Goal: Transaction & Acquisition: Purchase product/service

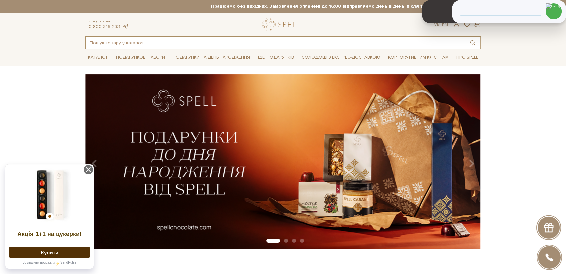
click at [135, 44] on input "text" at bounding box center [275, 43] width 379 height 12
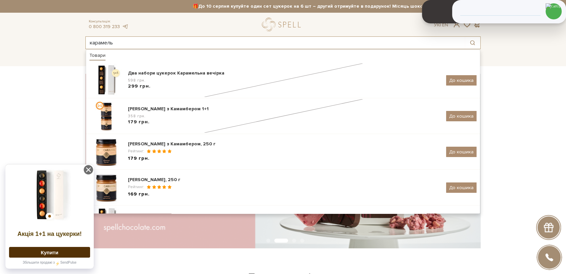
type input "карамель"
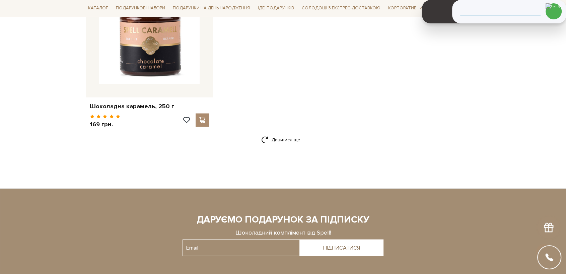
scroll to position [1041, 0]
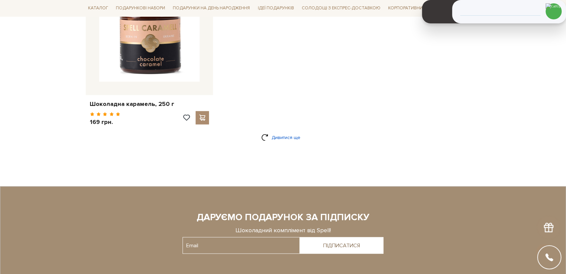
click at [285, 137] on link "Дивитися ще" at bounding box center [283, 138] width 44 height 12
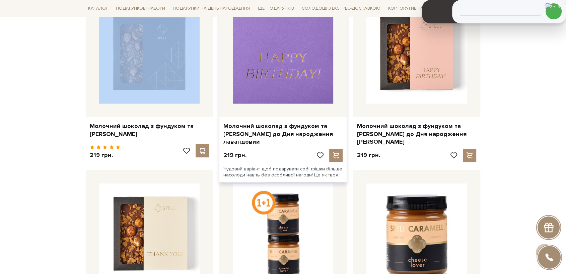
scroll to position [0, 0]
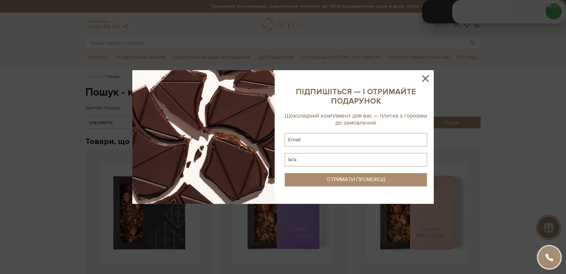
click at [426, 78] on icon at bounding box center [425, 78] width 7 height 7
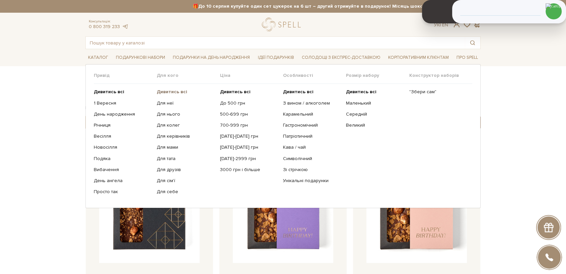
click at [175, 94] on b "Дивитись всі" at bounding box center [172, 92] width 30 height 6
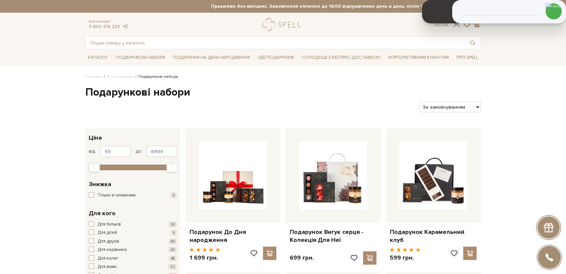
click at [452, 109] on select "За замовчуванням За Ціною (зростання) За Ціною (зменшення) Новинки За популярні…" at bounding box center [449, 107] width 61 height 10
select select "[URL][DOMAIN_NAME]"
click at [419, 102] on select "За замовчуванням За Ціною (зростання) За Ціною (зменшення) Новинки За популярні…" at bounding box center [449, 107] width 61 height 10
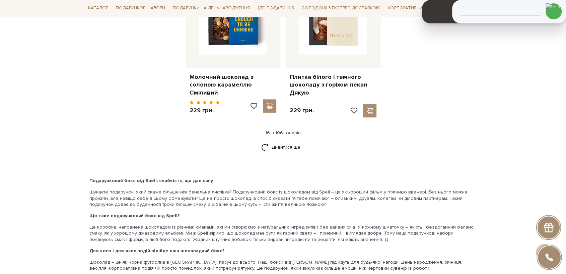
scroll to position [929, 0]
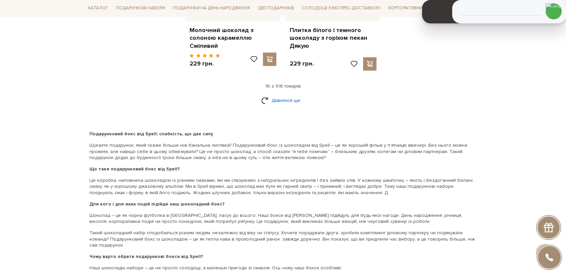
click at [284, 95] on link "Дивитися ще" at bounding box center [283, 101] width 44 height 12
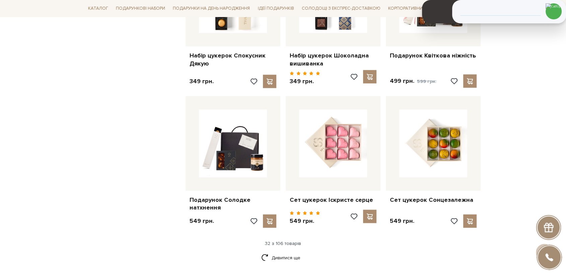
scroll to position [1487, 0]
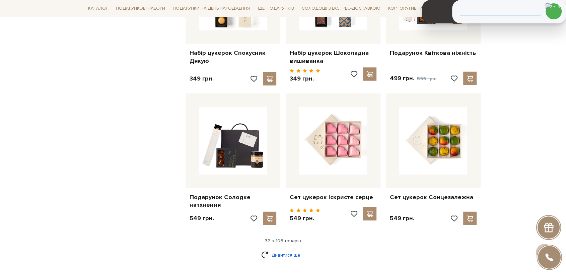
click at [277, 250] on link "Дивитися ще" at bounding box center [283, 256] width 44 height 12
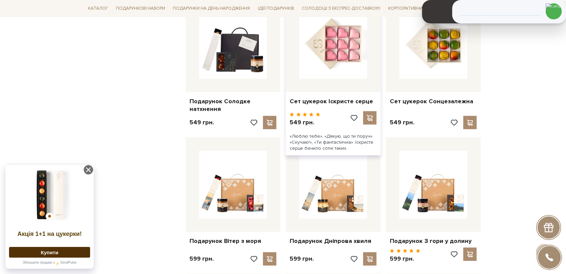
scroll to position [1636, 0]
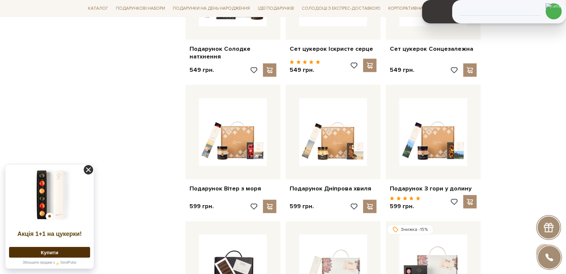
click at [86, 169] on icon at bounding box center [88, 169] width 9 height 9
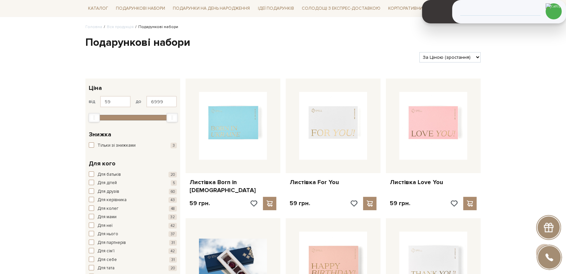
scroll to position [0, 0]
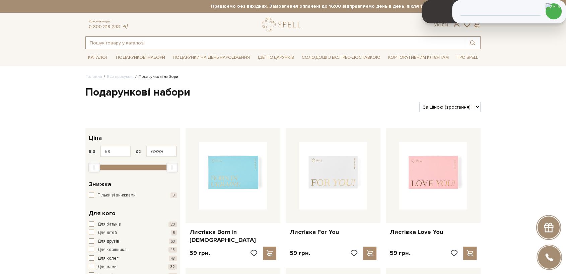
click at [198, 42] on input "text" at bounding box center [275, 43] width 379 height 12
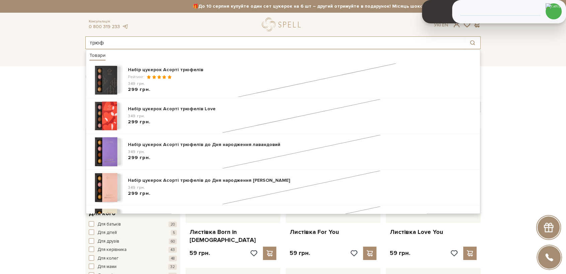
type input "трюф"
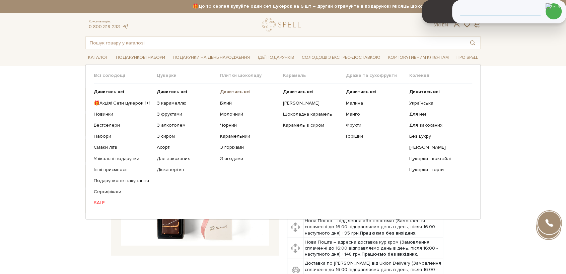
click at [240, 89] on b "Дивитись всі" at bounding box center [235, 92] width 30 height 6
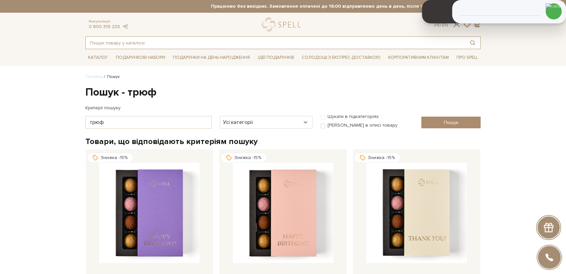
click at [134, 43] on input "text" at bounding box center [275, 43] width 379 height 12
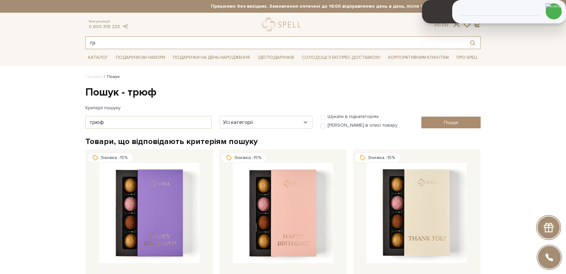
click at [100, 46] on input "тр" at bounding box center [275, 43] width 379 height 12
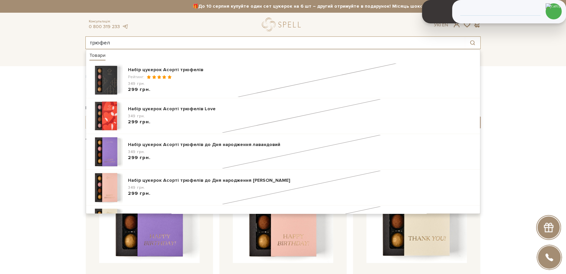
type input "трюфел"
drag, startPoint x: 24, startPoint y: 133, endPoint x: 29, endPoint y: 127, distance: 7.8
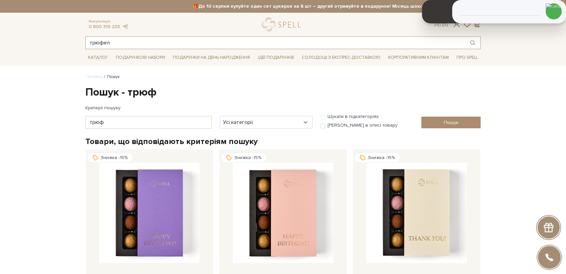
drag, startPoint x: 123, startPoint y: 40, endPoint x: 55, endPoint y: 38, distance: 68.3
click at [55, 38] on header "🎁До 10 серпня купуйте один сет цукерок на 6 шт – другий отримуйте в подарунок! …" at bounding box center [283, 24] width 566 height 49
drag, startPoint x: 30, startPoint y: 112, endPoint x: 36, endPoint y: 118, distance: 8.3
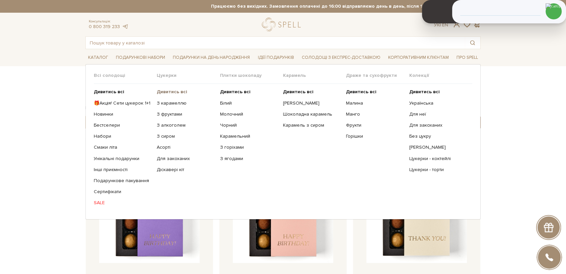
click at [171, 91] on b "Дивитись всі" at bounding box center [172, 92] width 30 height 6
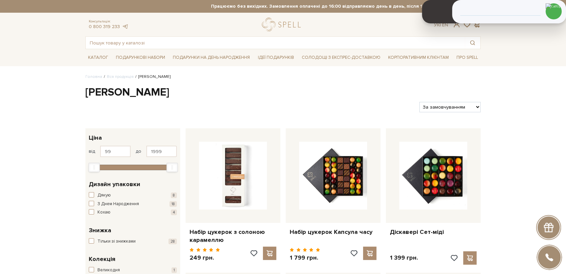
click at [449, 108] on select "За замовчуванням За Ціною (зростання) За Ціною (зменшення) Новинки За популярні…" at bounding box center [449, 107] width 61 height 10
select select "[URL][DOMAIN_NAME]"
click at [419, 102] on select "За замовчуванням За Ціною (зростання) За Ціною (зменшення) Новинки За популярні…" at bounding box center [449, 107] width 61 height 10
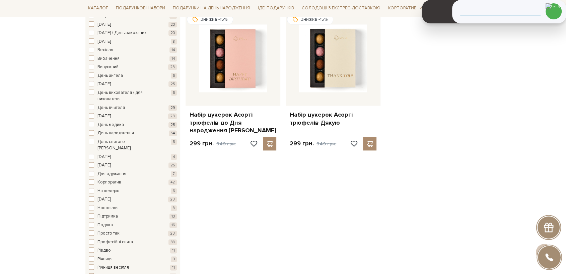
scroll to position [929, 0]
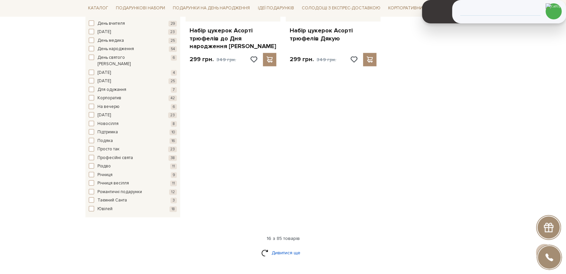
drag, startPoint x: 288, startPoint y: 231, endPoint x: 293, endPoint y: 229, distance: 5.5
click at [289, 247] on link "Дивитися ще" at bounding box center [283, 253] width 44 height 12
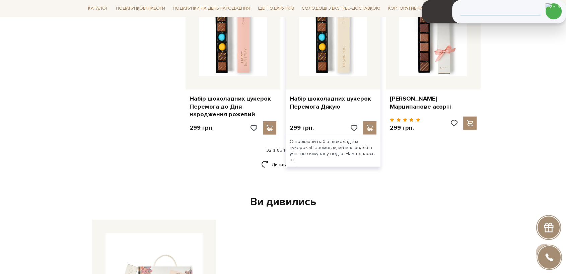
scroll to position [1599, 0]
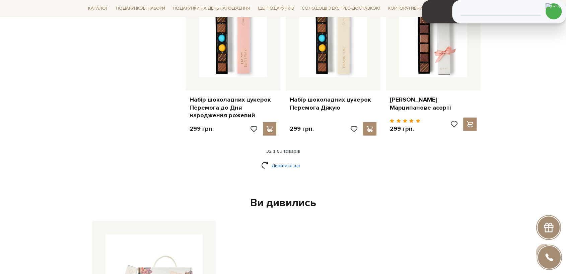
click at [282, 160] on link "Дивитися ще" at bounding box center [283, 166] width 44 height 12
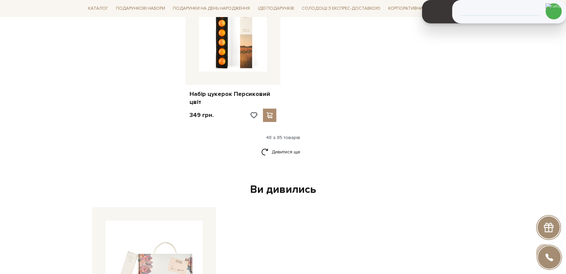
scroll to position [2491, 0]
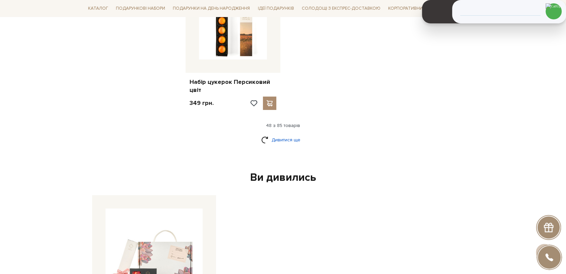
click at [294, 134] on link "Дивитися ще" at bounding box center [283, 140] width 44 height 12
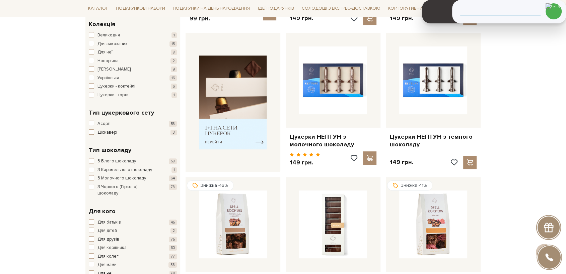
scroll to position [0, 0]
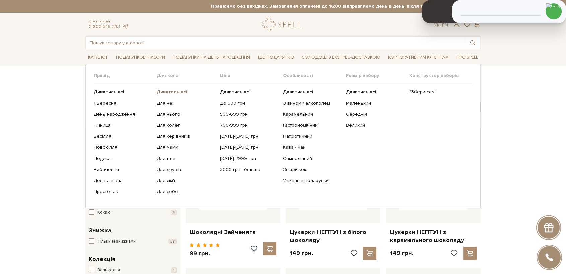
click at [166, 91] on b "Дивитись всі" at bounding box center [172, 92] width 30 height 6
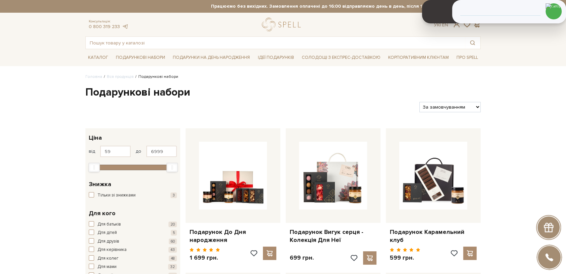
click at [438, 107] on select "За замовчуванням За Ціною (зростання) За Ціною (зменшення) Новинки За популярні…" at bounding box center [449, 107] width 61 height 10
select select "https://spellchocolate.com/our-productions/podarunkovi-box/?sort=p.price&order=…"
click at [419, 102] on select "За замовчуванням За Ціною (зростання) За Ціною (зменшення) Новинки За популярні…" at bounding box center [449, 107] width 61 height 10
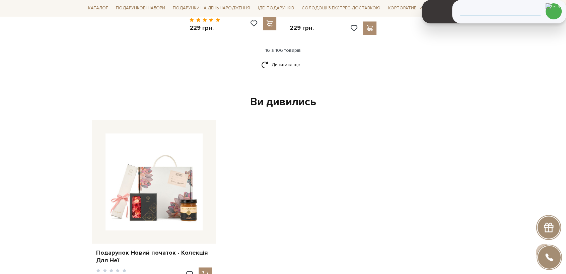
scroll to position [966, 0]
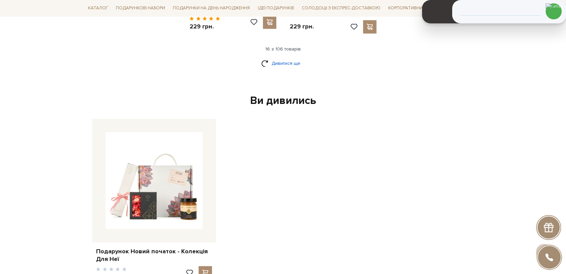
drag, startPoint x: 289, startPoint y: 51, endPoint x: 389, endPoint y: 75, distance: 102.1
click at [289, 58] on link "Дивитися ще" at bounding box center [283, 64] width 44 height 12
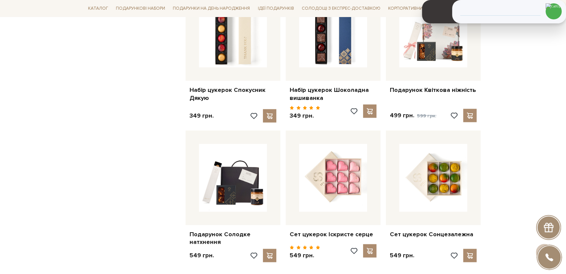
scroll to position [1524, 0]
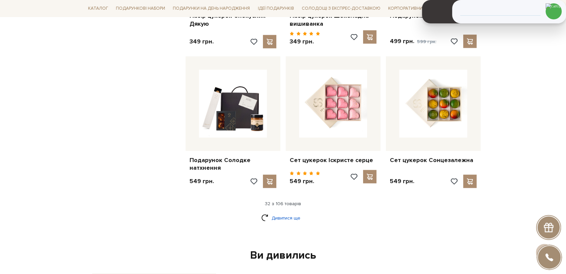
click at [291, 212] on link "Дивитися ще" at bounding box center [283, 218] width 44 height 12
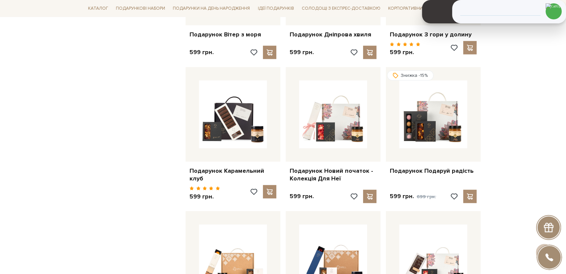
scroll to position [1822, 0]
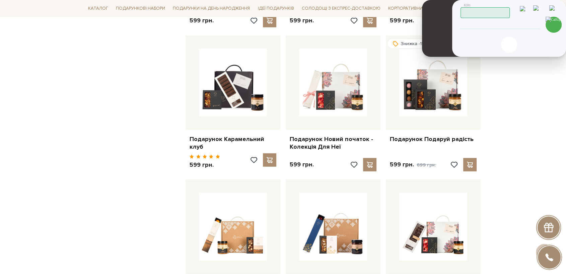
drag, startPoint x: 493, startPoint y: 24, endPoint x: 509, endPoint y: 25, distance: 16.4
click at [495, 25] on input "tel" at bounding box center [500, 25] width 68 height 8
type input "380502229372"
click at [554, 21] on img at bounding box center [553, 25] width 16 height 16
click at [551, 27] on img at bounding box center [553, 25] width 16 height 16
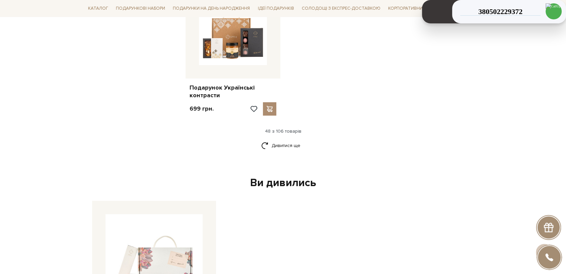
scroll to position [2491, 0]
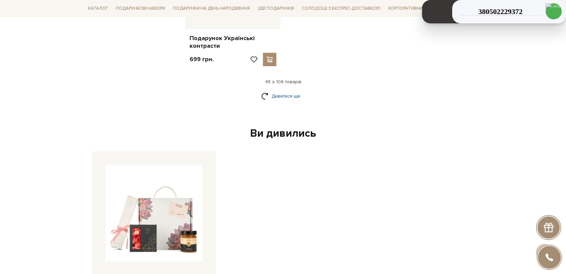
click at [282, 90] on link "Дивитися ще" at bounding box center [283, 96] width 44 height 12
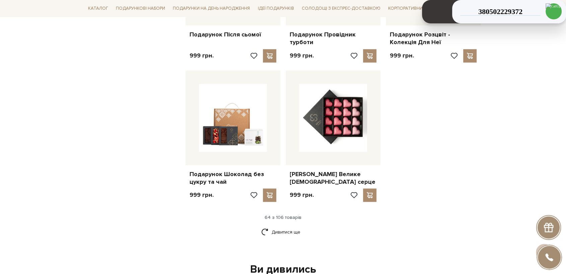
scroll to position [3160, 0]
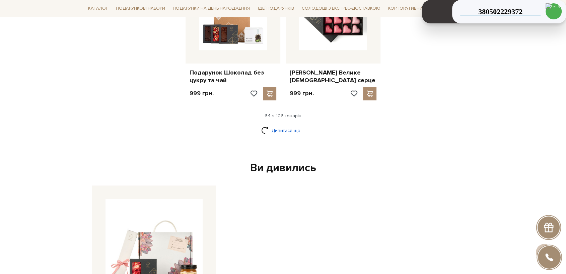
click at [283, 125] on link "Дивитися ще" at bounding box center [283, 131] width 44 height 12
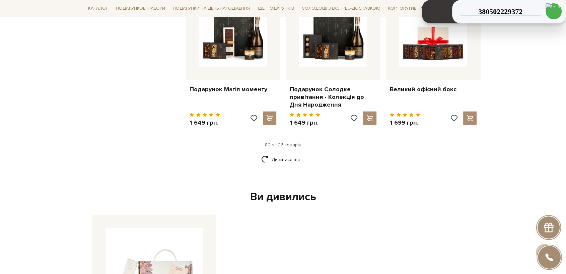
scroll to position [3867, 0]
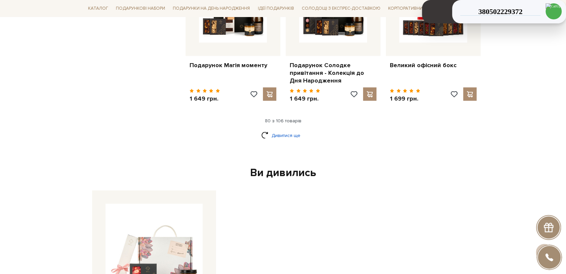
click at [272, 130] on link "Дивитися ще" at bounding box center [283, 136] width 44 height 12
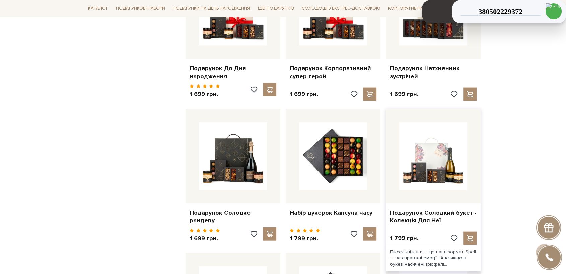
scroll to position [3792, 0]
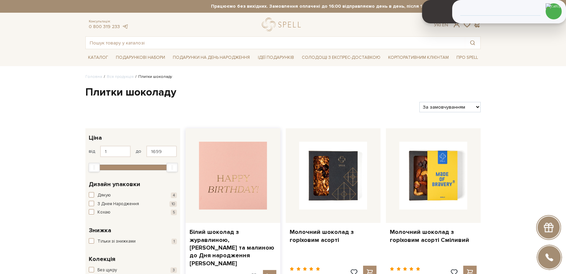
click at [246, 184] on img at bounding box center [233, 176] width 68 height 68
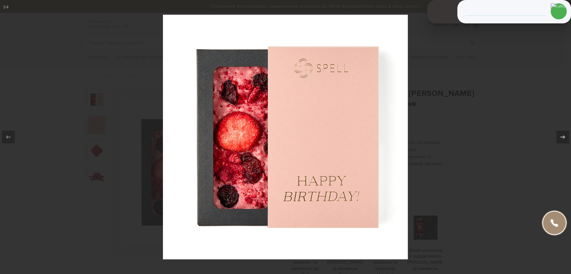
drag, startPoint x: 298, startPoint y: 151, endPoint x: 303, endPoint y: 153, distance: 4.5
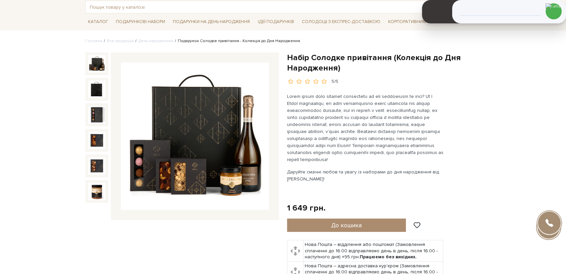
scroll to position [37, 0]
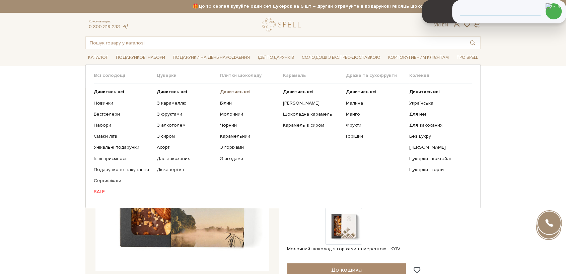
click at [241, 91] on b "Дивитись всі" at bounding box center [235, 92] width 30 height 6
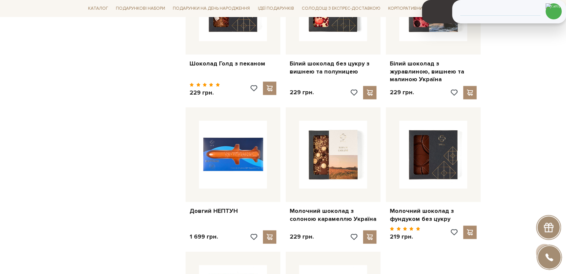
scroll to position [855, 0]
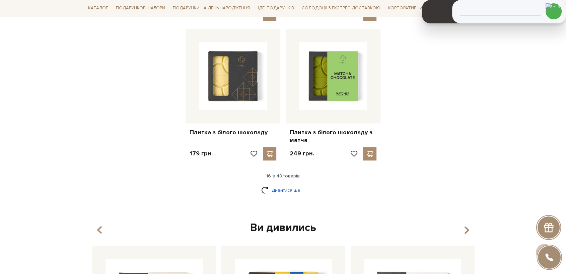
click at [288, 185] on link "Дивитися ще" at bounding box center [283, 191] width 44 height 12
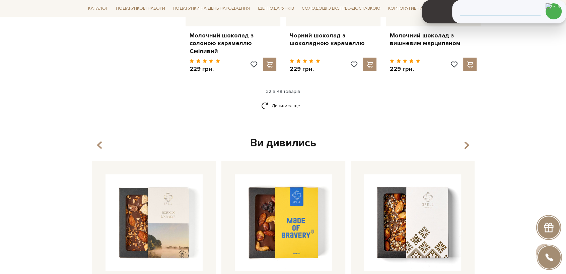
scroll to position [1673, 0]
click at [293, 100] on link "Дивитися ще" at bounding box center [283, 106] width 44 height 12
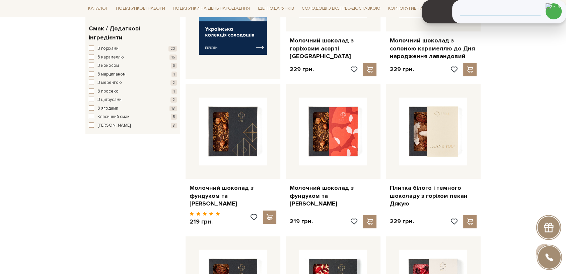
scroll to position [335, 0]
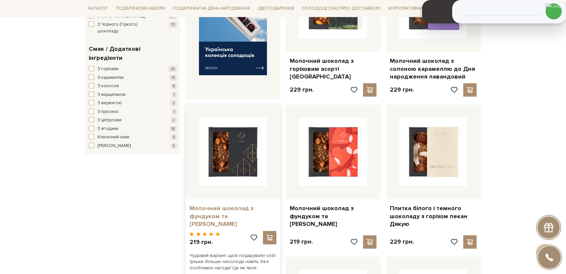
click at [226, 205] on link "Молочний шоколад з фундуком та солоною карамеллю" at bounding box center [232, 216] width 87 height 23
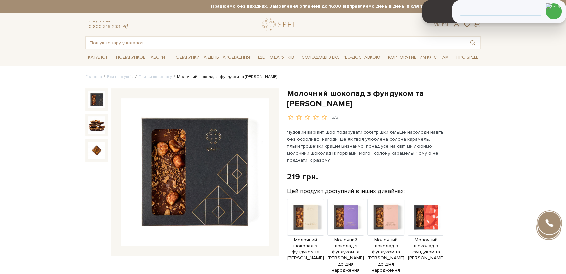
drag, startPoint x: 289, startPoint y: 100, endPoint x: 283, endPoint y: 93, distance: 9.5
click at [283, 93] on div "Молочний шоколад з фундуком та солоною карамеллю" at bounding box center [383, 250] width 201 height 324
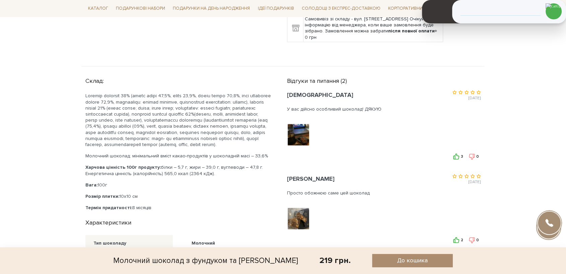
scroll to position [372, 0]
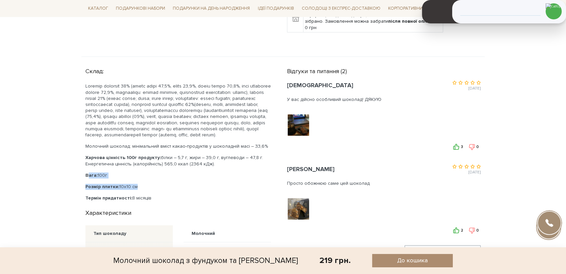
drag, startPoint x: 93, startPoint y: 184, endPoint x: 144, endPoint y: 206, distance: 55.9
click at [142, 193] on div "Молочний шоколад: мінімальний вміст какао-продуктів у шоколадній масі – 33,6% Х…" at bounding box center [177, 142] width 185 height 118
click at [155, 201] on p "Термін придатності: 8 місяців" at bounding box center [177, 198] width 185 height 6
drag, startPoint x: 148, startPoint y: 205, endPoint x: 83, endPoint y: 181, distance: 69.4
click at [83, 181] on div "Склад: Молочний шоколад: мінімальний вміст какао-продуктів у шоколадній масі – …" at bounding box center [181, 164] width 201 height 198
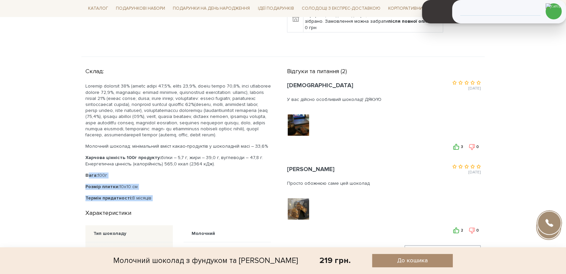
copy div "Вага: 100г Розмір плитки: 10x10 см Термін придатності: 8 місяців"
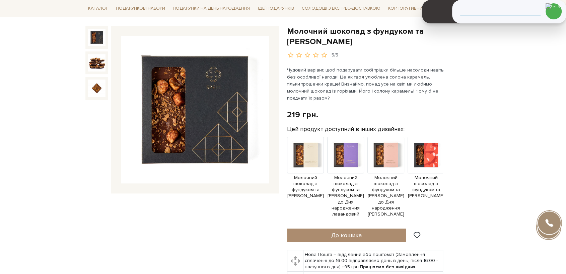
scroll to position [0, 0]
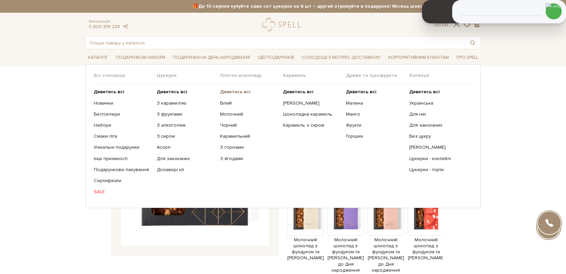
click at [235, 92] on b "Дивитись всі" at bounding box center [235, 92] width 30 height 6
